Goal: Information Seeking & Learning: Find specific fact

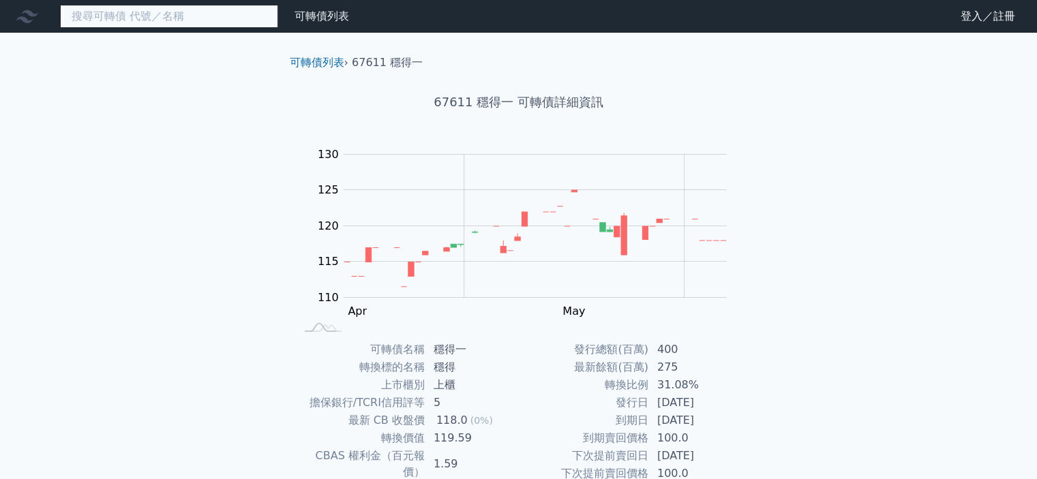
click at [145, 20] on input at bounding box center [169, 16] width 218 height 23
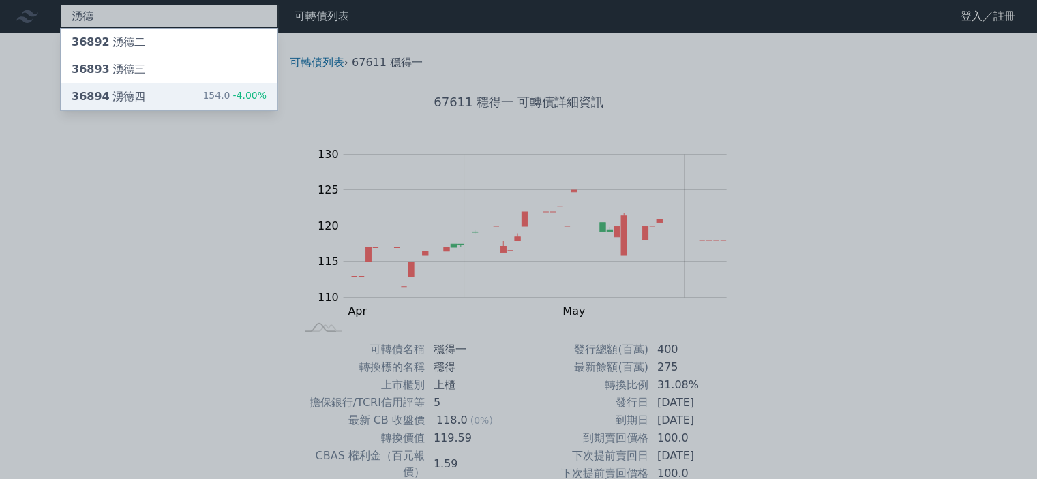
type input "湧德德"
click at [134, 97] on div "36894 湧德四" at bounding box center [109, 97] width 74 height 16
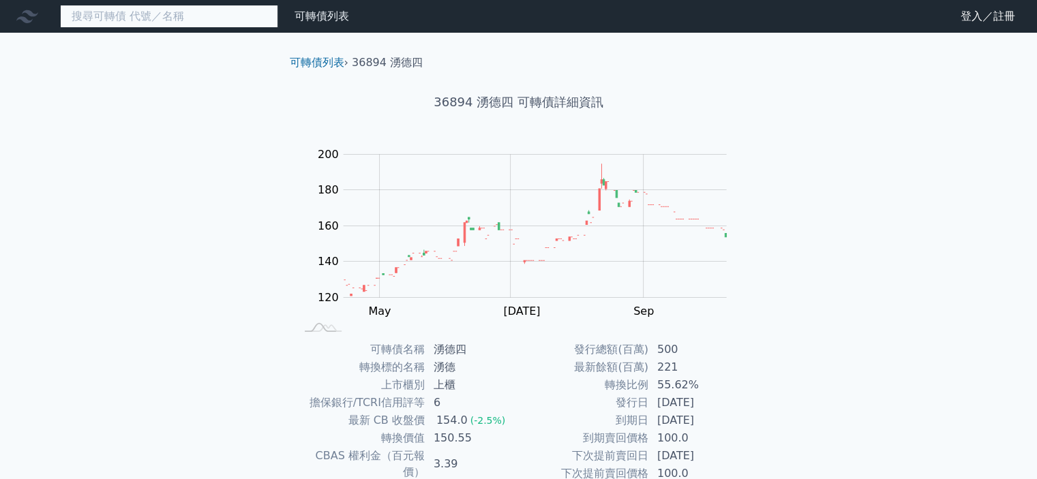
click at [124, 15] on input at bounding box center [169, 16] width 218 height 23
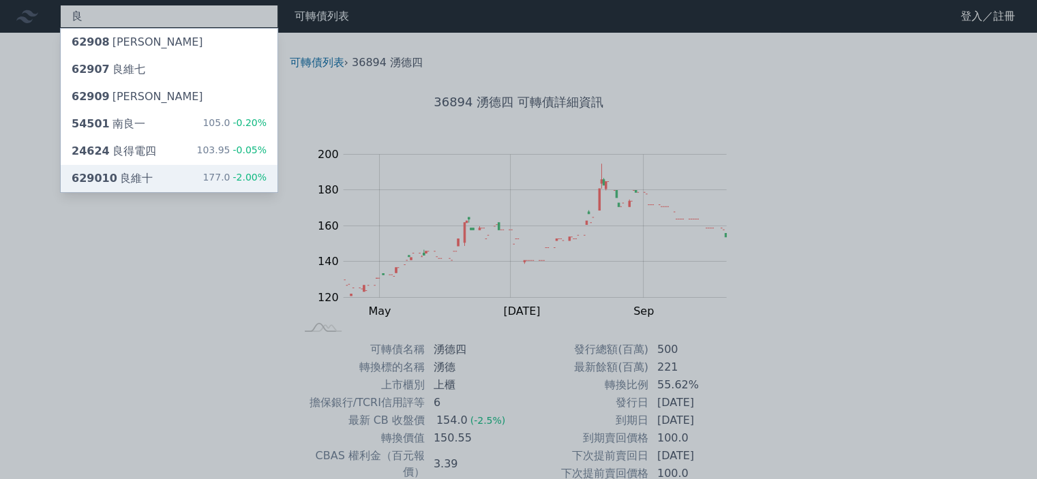
type input "良"
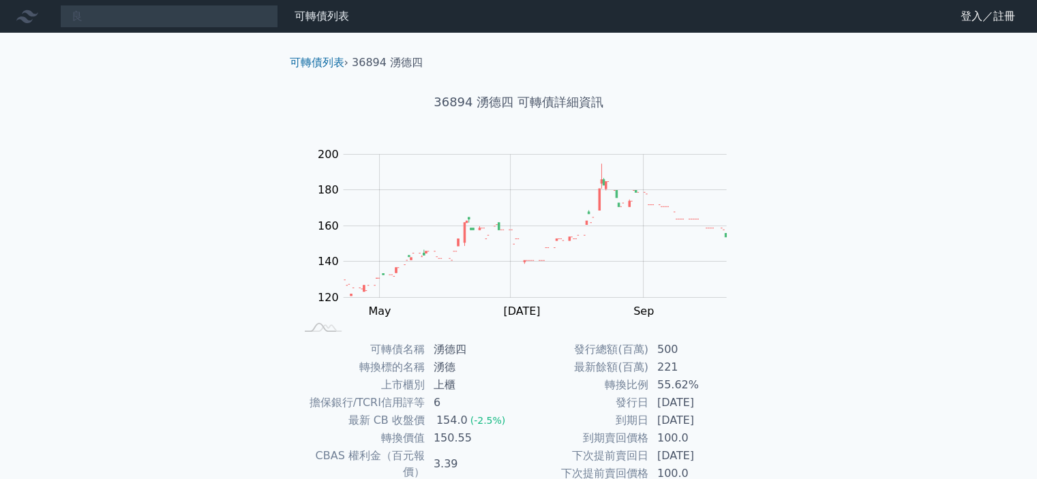
click at [121, 179] on div "良 可轉債列表 財務數據 可轉債列表 財務數據 登入／註冊 登入／註冊 可轉債列表 › 36894 湧德四 36894 湧德四 可轉債詳細資訊 Zoom Ou…" at bounding box center [518, 324] width 1037 height 648
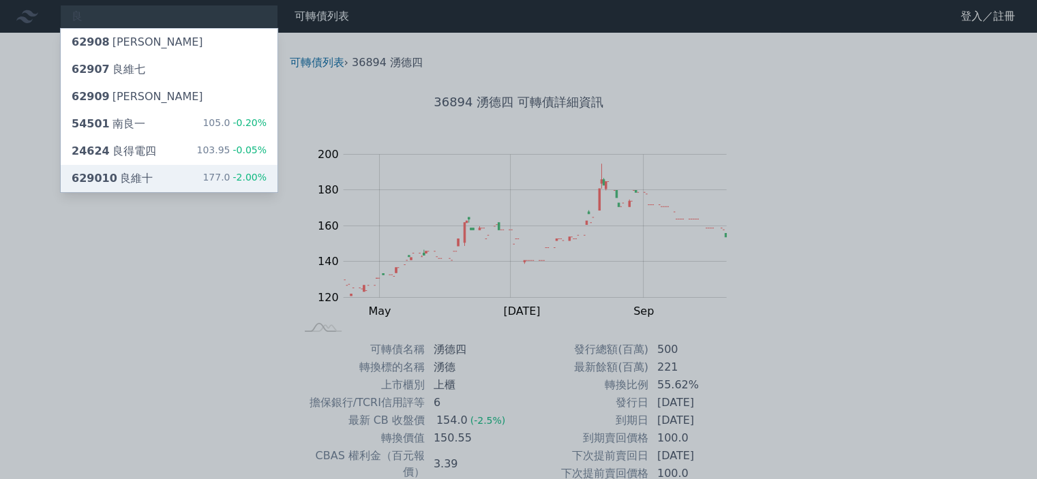
click at [130, 175] on div "629010 良維十" at bounding box center [112, 178] width 81 height 16
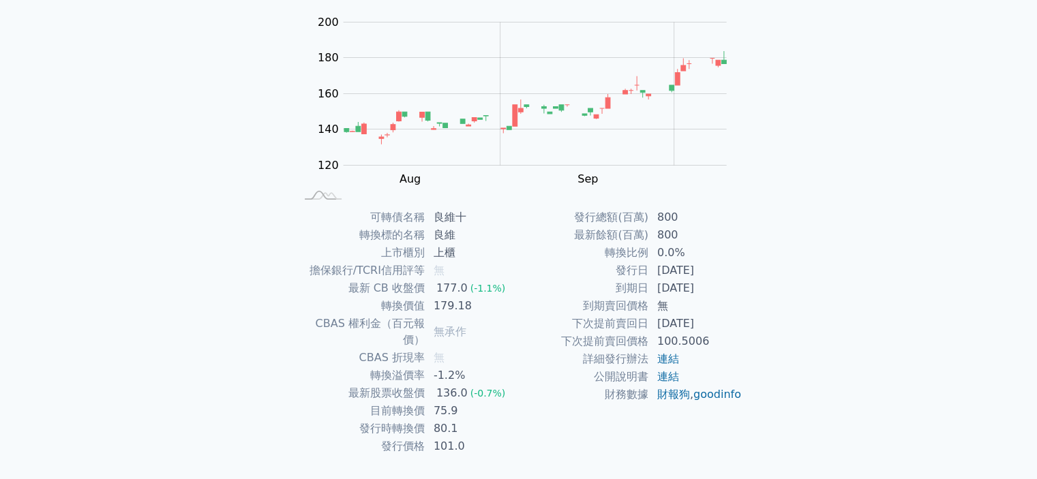
scroll to position [152, 0]
